Goal: Task Accomplishment & Management: Use online tool/utility

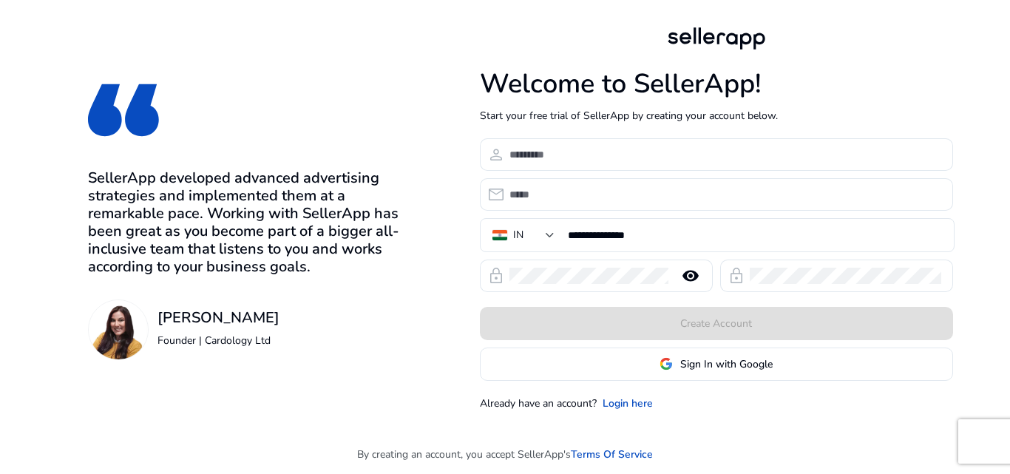
click at [704, 371] on span "Sign In with Google" at bounding box center [726, 364] width 92 height 16
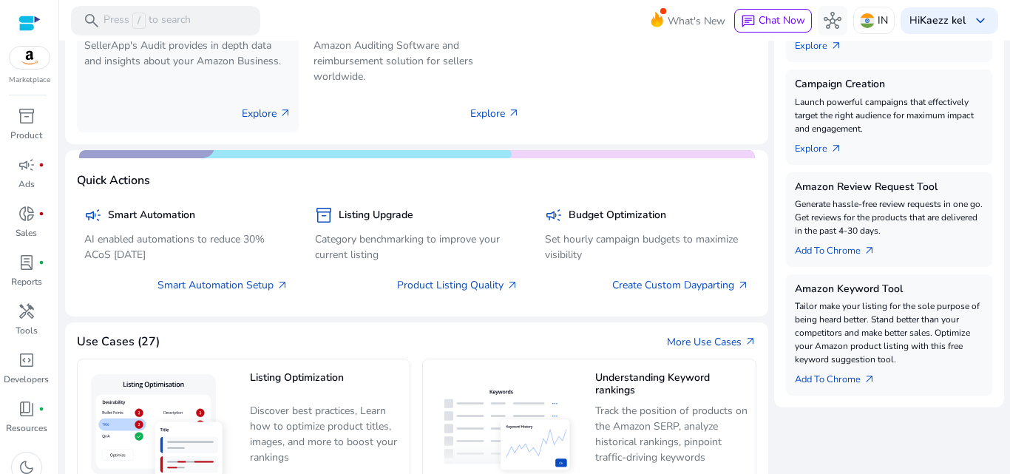
scroll to position [305, 0]
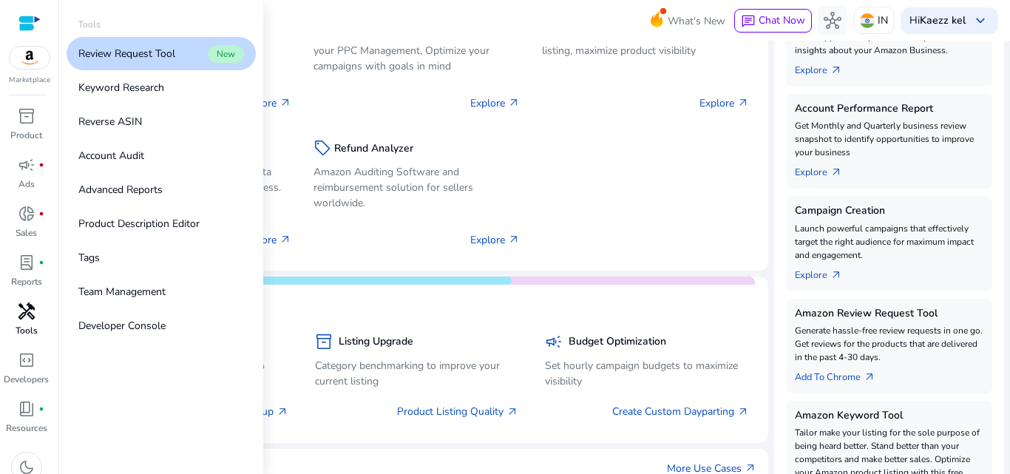
click at [30, 313] on span "handyman" at bounding box center [27, 311] width 18 height 18
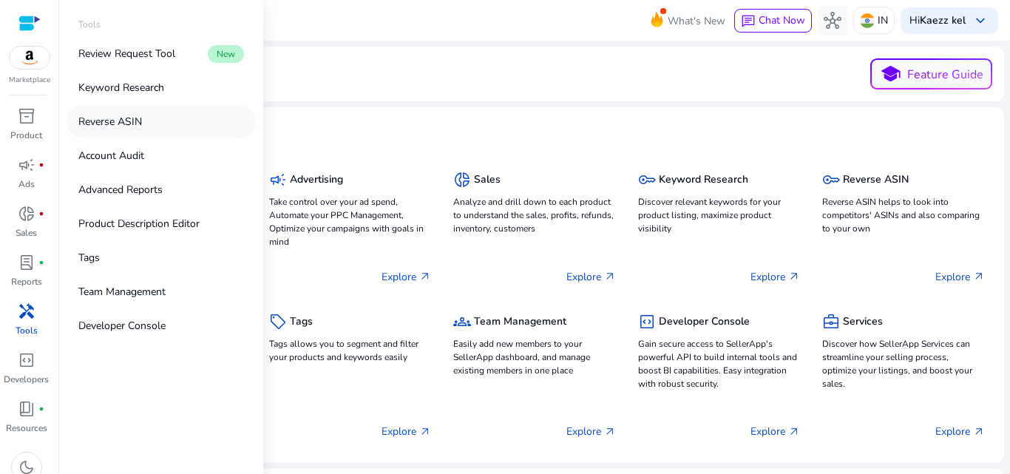
click at [146, 113] on link "Reverse ASIN" at bounding box center [161, 121] width 189 height 33
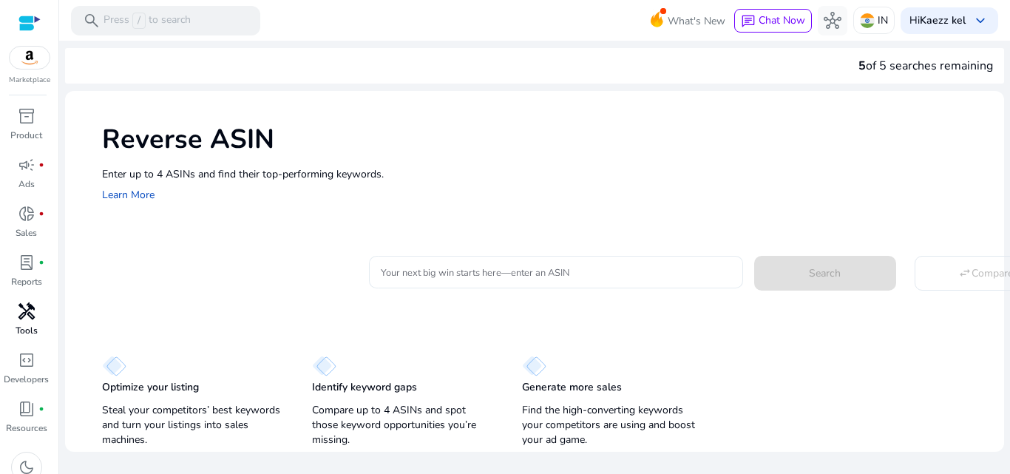
click at [493, 270] on input "Your next big win starts here—enter an ASIN" at bounding box center [556, 272] width 350 height 16
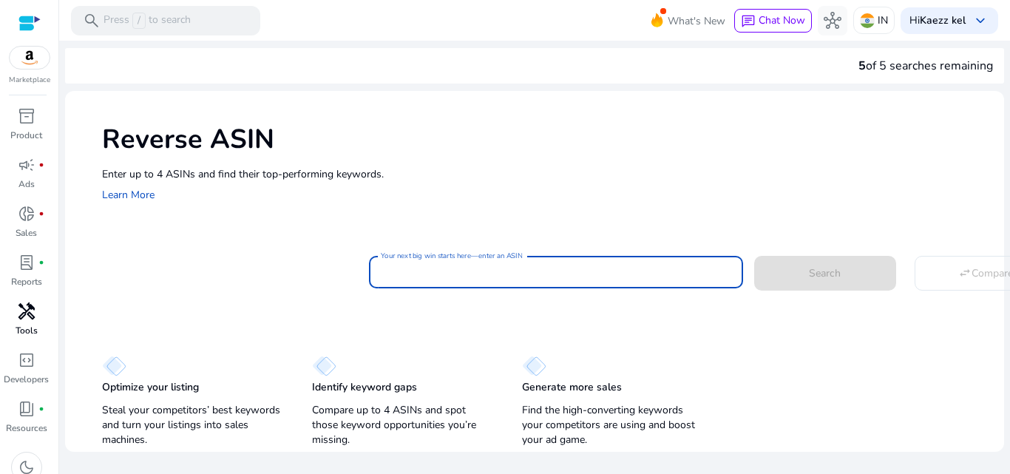
paste input "**********"
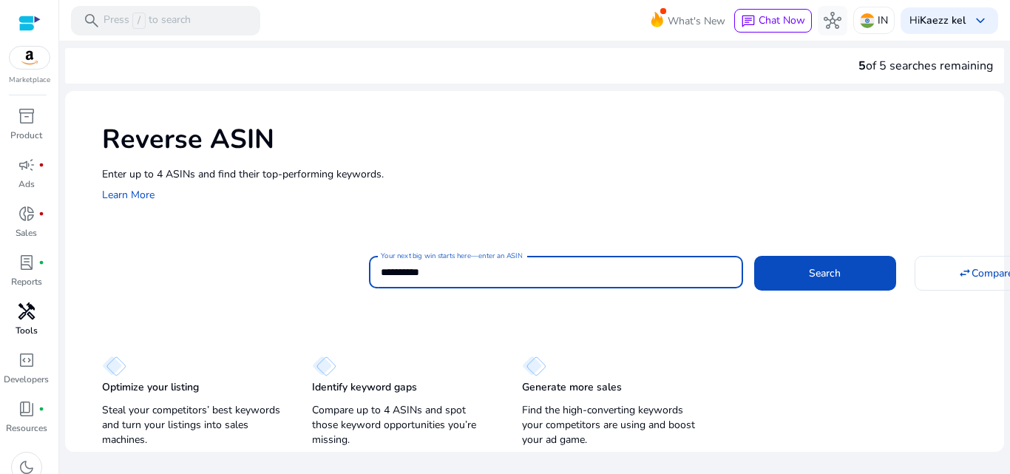
click at [754, 256] on button "Search" at bounding box center [825, 273] width 142 height 34
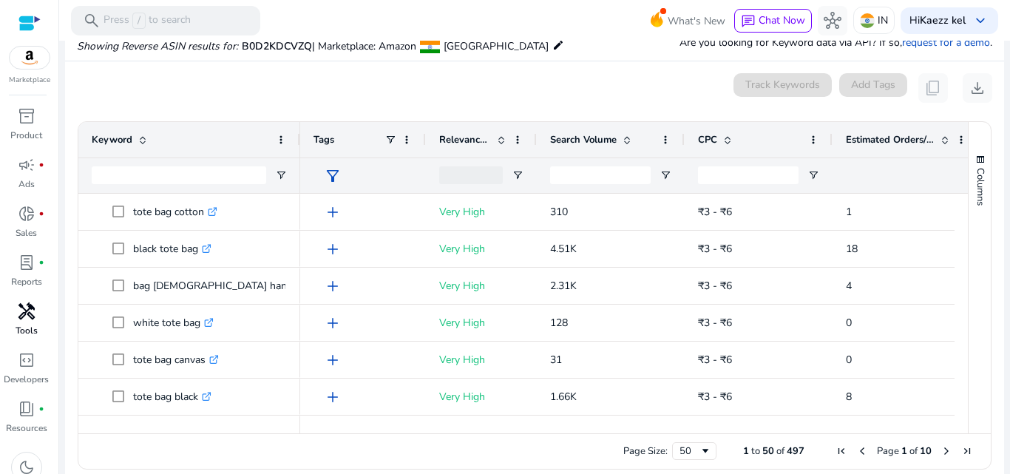
click at [892, 148] on div "Estimated Orders/Month" at bounding box center [898, 140] width 105 height 28
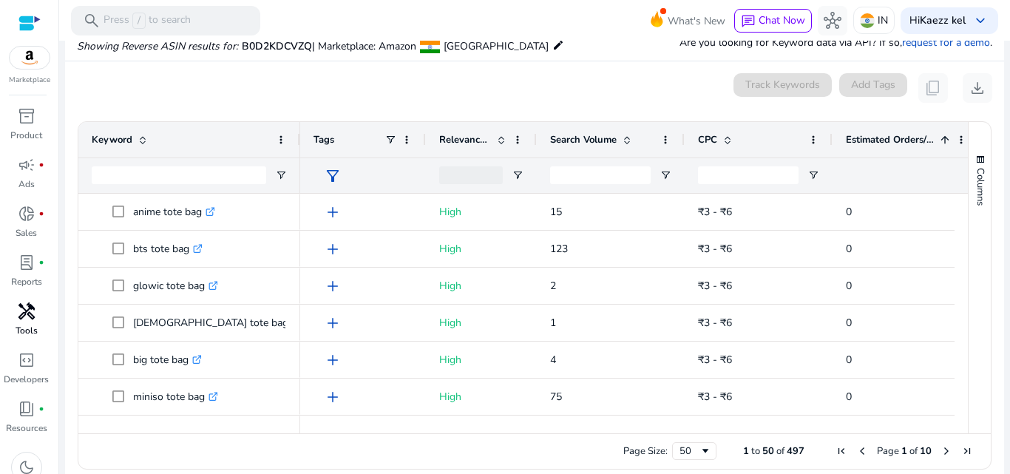
click at [899, 146] on span "Estimated Orders/Month" at bounding box center [890, 139] width 89 height 13
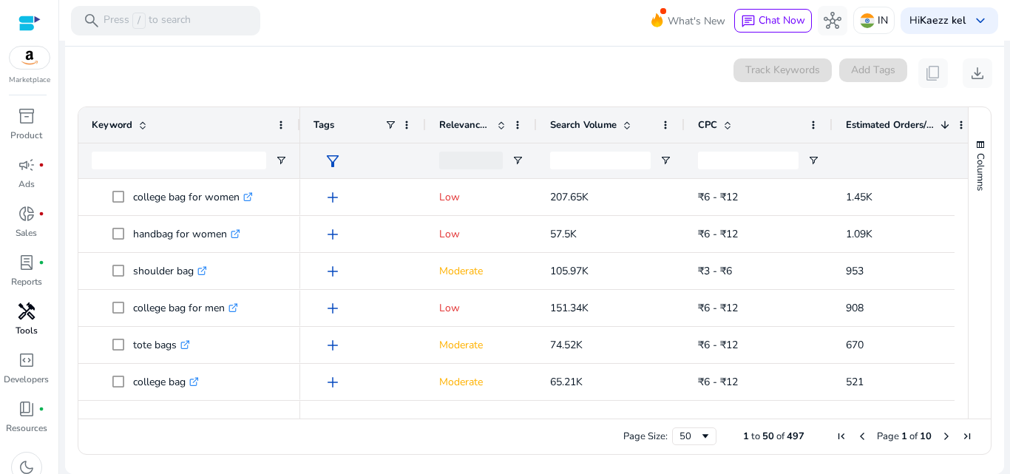
drag, startPoint x: 639, startPoint y: 410, endPoint x: 741, endPoint y: 420, distance: 103.2
click at [741, 420] on div "Drag here to set row groups Drag here to set column labels Keyword Tags 1" at bounding box center [535, 280] width 914 height 348
drag, startPoint x: 741, startPoint y: 418, endPoint x: 811, endPoint y: 414, distance: 69.6
click at [811, 414] on div "Drag here to set row groups Drag here to set column labels Keyword Tags 1" at bounding box center [535, 280] width 914 height 348
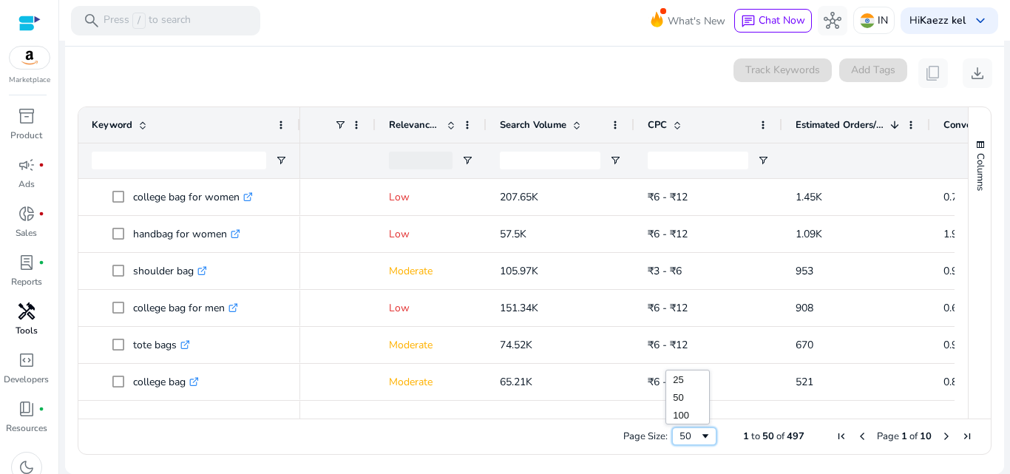
click at [699, 436] on span "Page Size" at bounding box center [705, 436] width 12 height 12
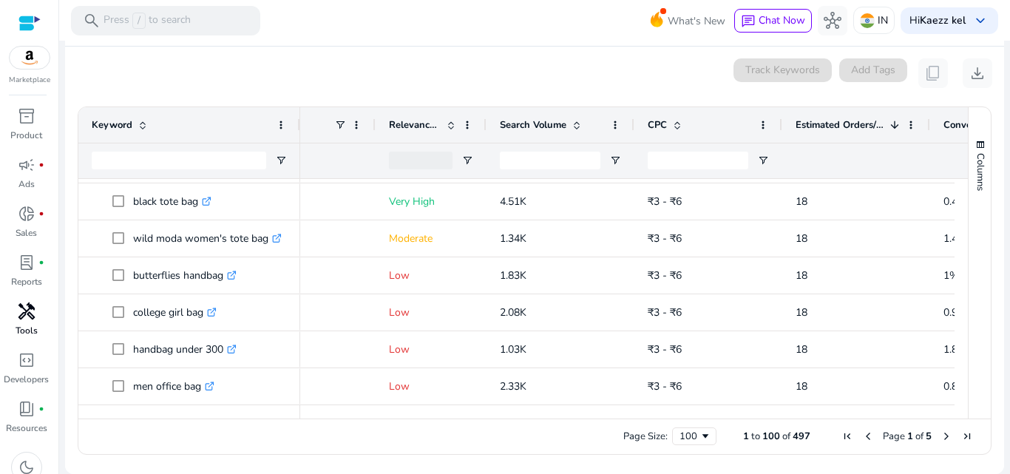
click at [941, 437] on span "Next Page" at bounding box center [946, 436] width 12 height 12
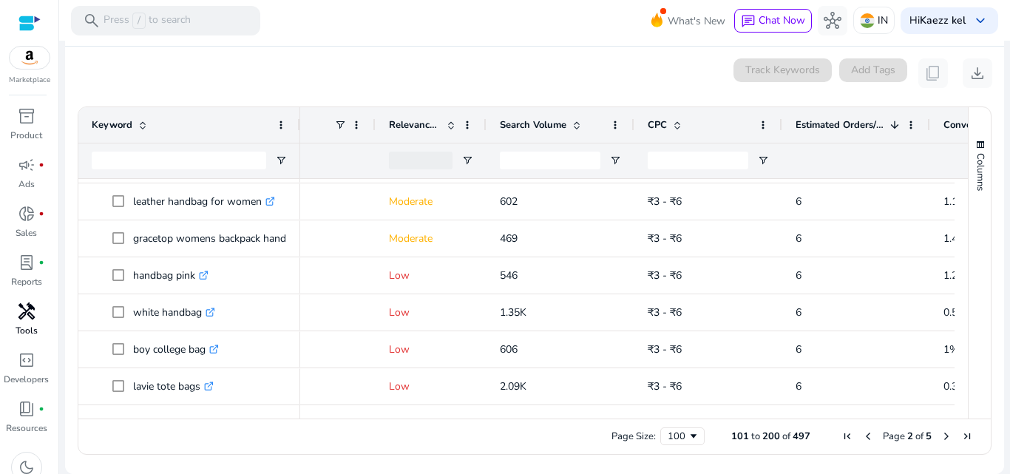
click at [942, 436] on span "Next Page" at bounding box center [946, 436] width 12 height 12
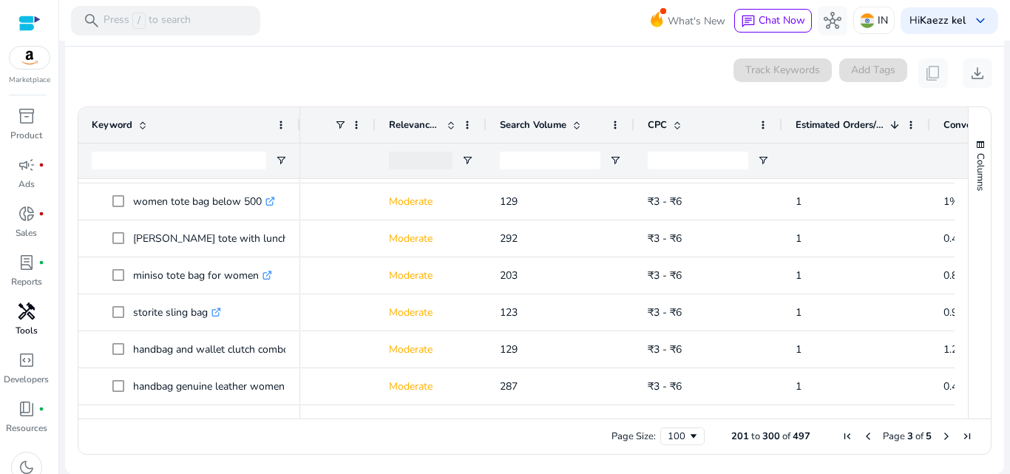
click at [940, 434] on span "Next Page" at bounding box center [946, 436] width 12 height 12
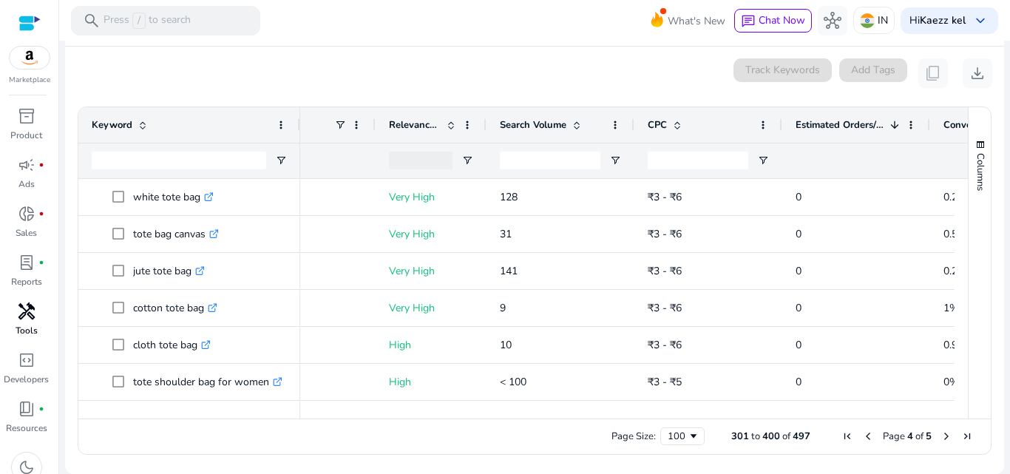
click at [841, 439] on span "First Page" at bounding box center [847, 436] width 12 height 12
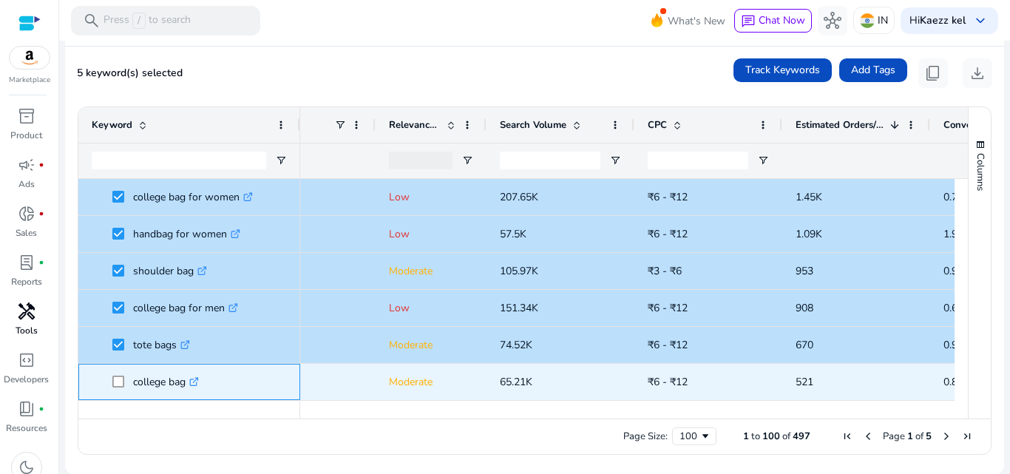
click at [118, 370] on span at bounding box center [122, 382] width 21 height 30
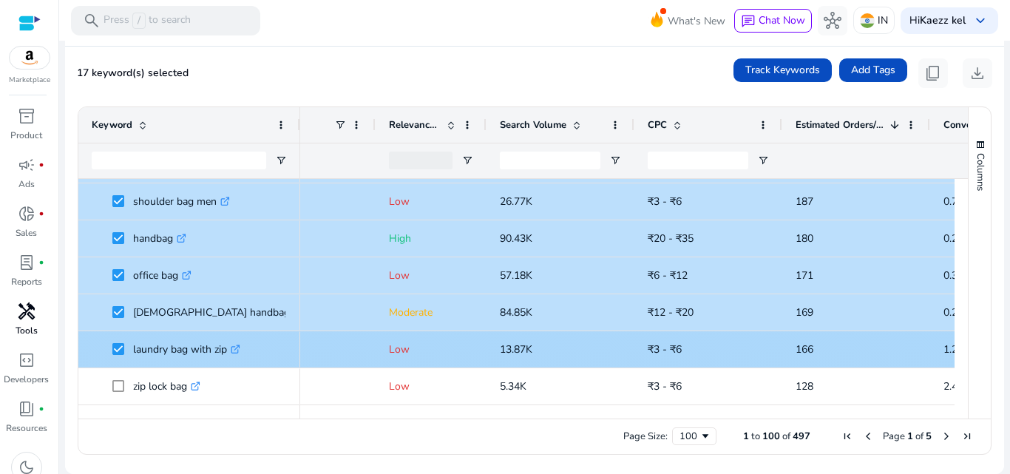
scroll to position [439, 0]
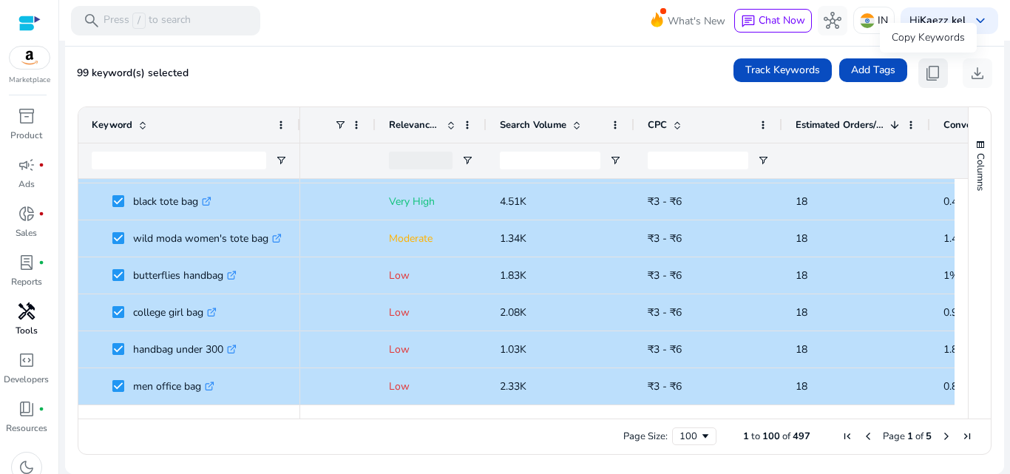
click at [930, 68] on span "content_copy" at bounding box center [933, 73] width 18 height 18
click at [924, 71] on span "content_copy" at bounding box center [933, 73] width 18 height 18
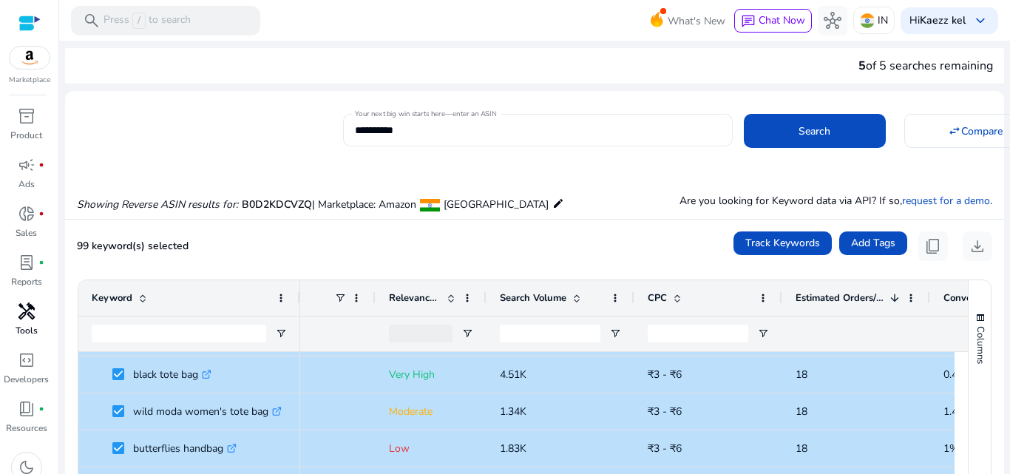
click at [506, 129] on input "**********" at bounding box center [538, 130] width 366 height 16
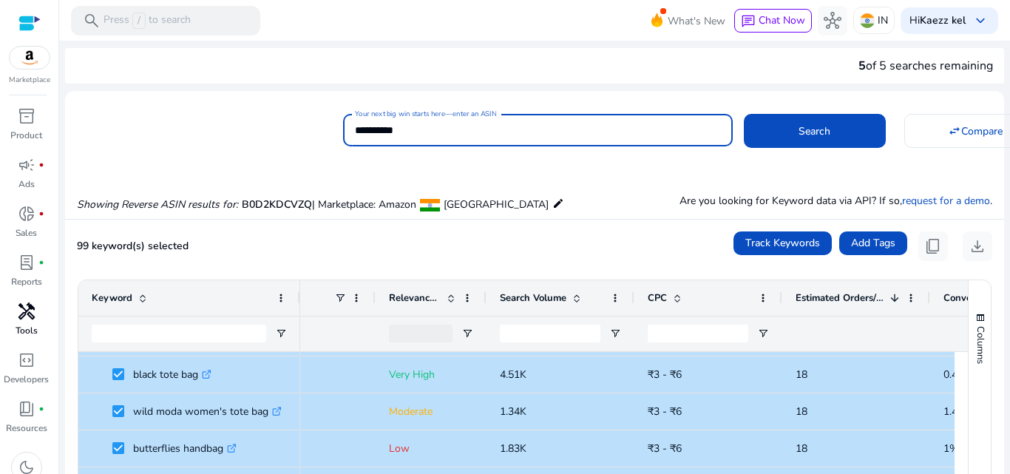
click at [506, 129] on input "**********" at bounding box center [538, 130] width 366 height 16
paste input
type input "**********"
click at [803, 137] on span "Search" at bounding box center [814, 131] width 32 height 16
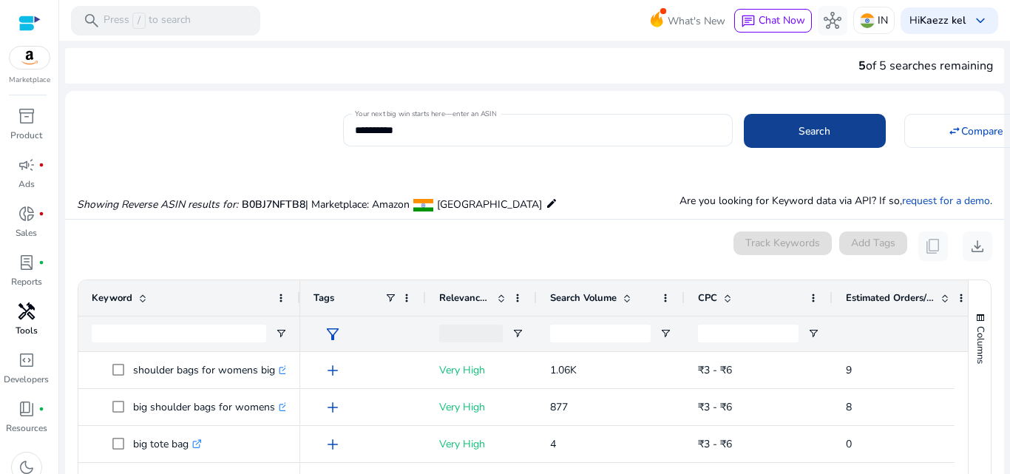
scroll to position [158, 0]
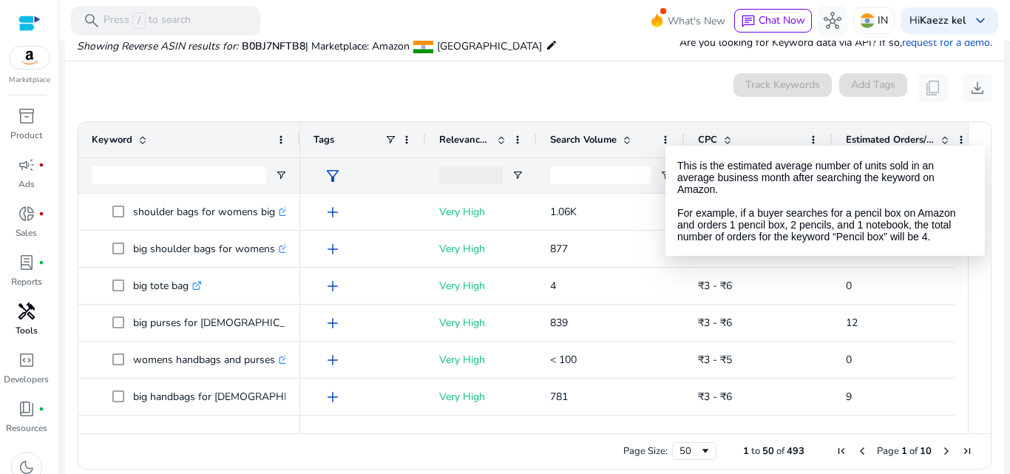
click at [905, 153] on div "Estimated Orders/Month" at bounding box center [898, 140] width 105 height 28
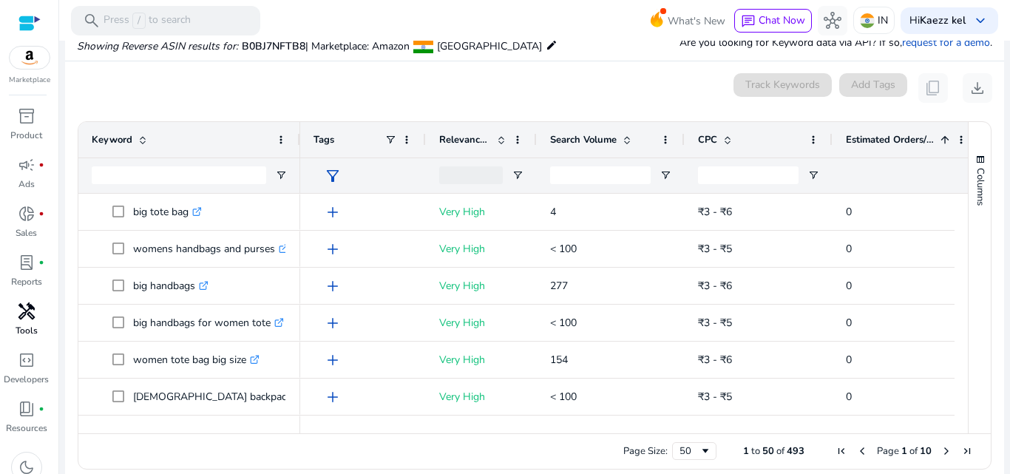
click at [913, 138] on span "Estimated Orders/Month" at bounding box center [890, 139] width 89 height 13
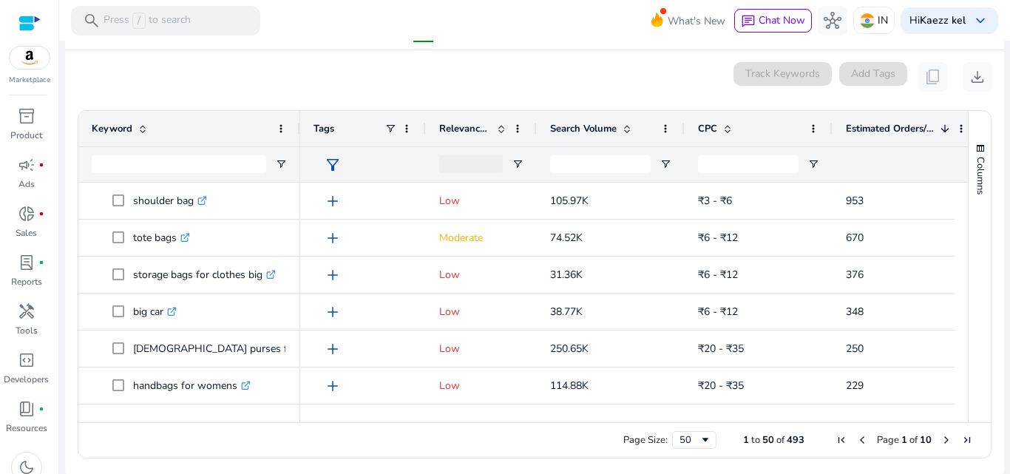
scroll to position [173, 0]
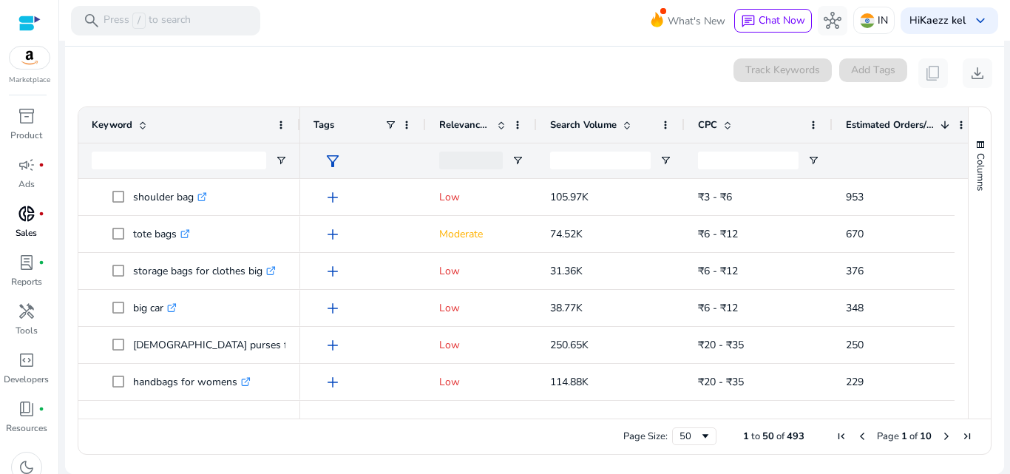
click at [26, 229] on p "Sales" at bounding box center [26, 232] width 21 height 13
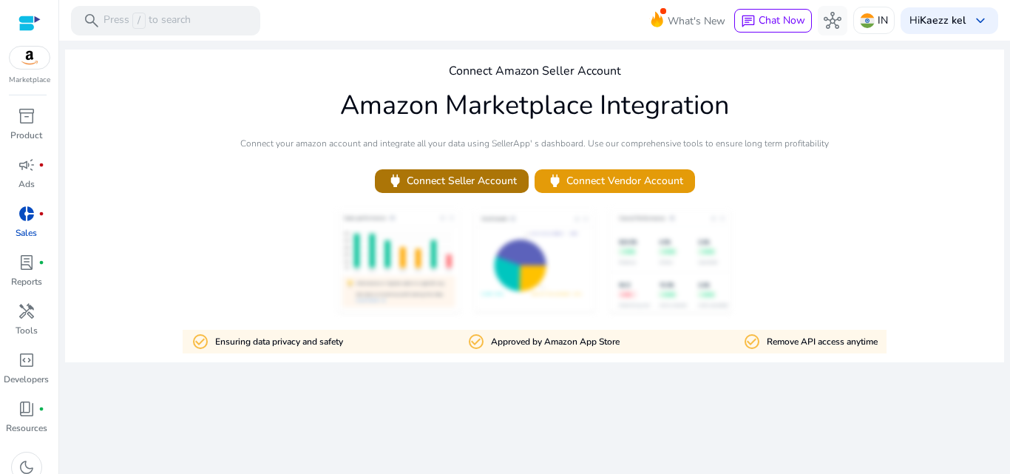
click at [483, 182] on span "power Connect Seller Account" at bounding box center [452, 180] width 130 height 17
